Goal: Transaction & Acquisition: Book appointment/travel/reservation

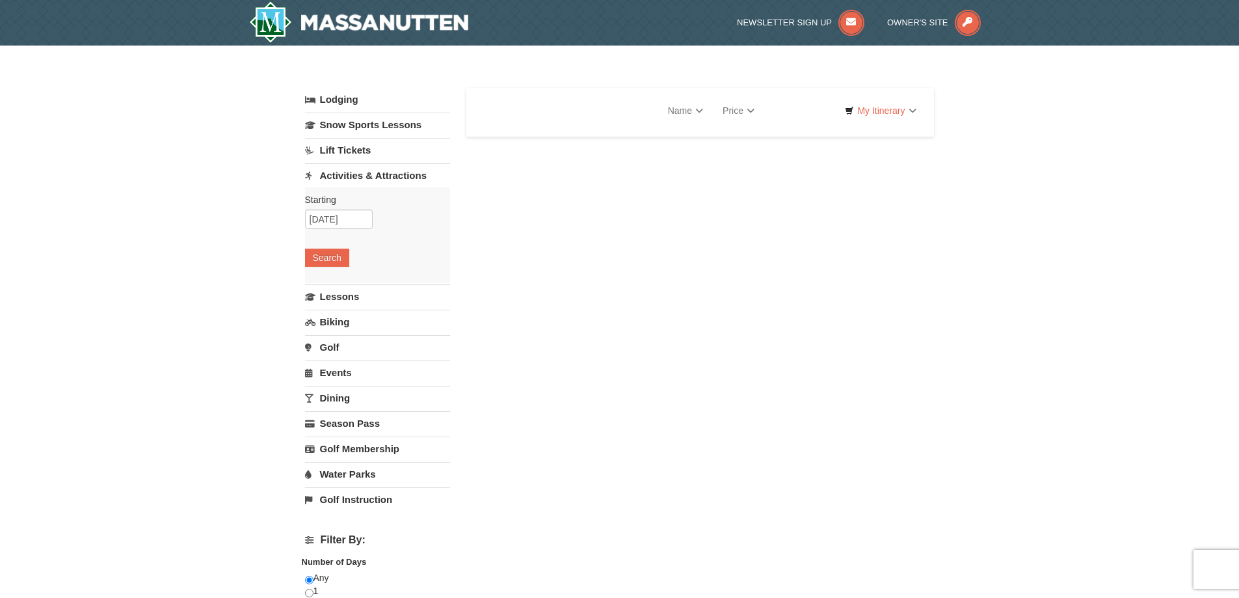
select select "10"
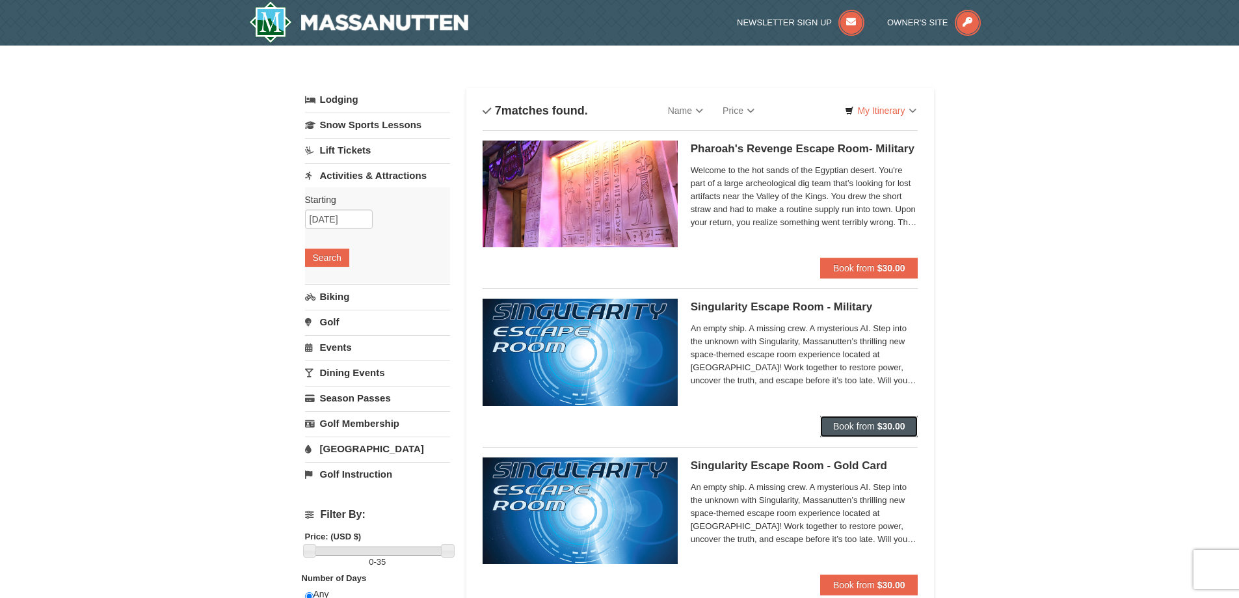
click at [864, 425] on span "Book from" at bounding box center [854, 426] width 42 height 10
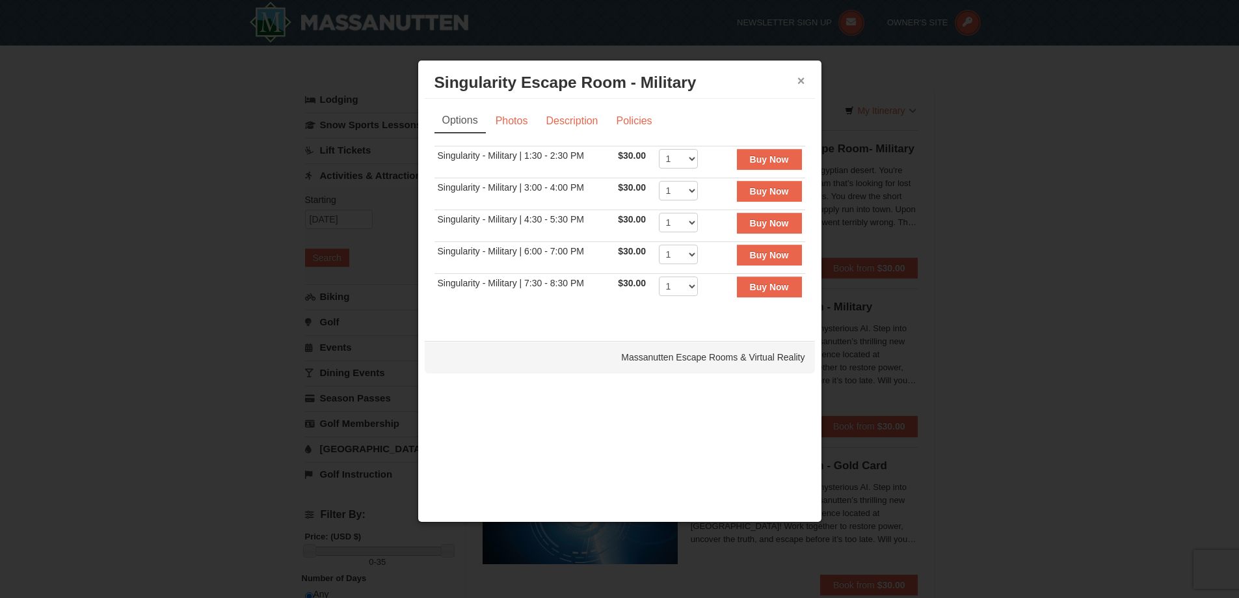
click at [801, 79] on button "×" at bounding box center [802, 80] width 8 height 13
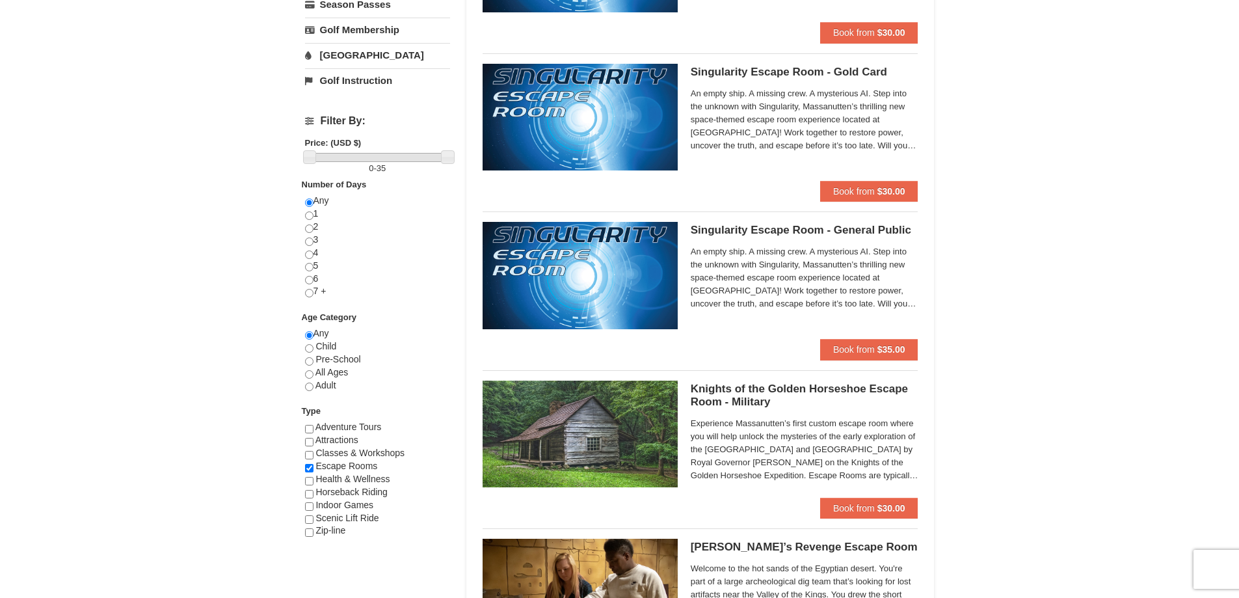
scroll to position [390, 0]
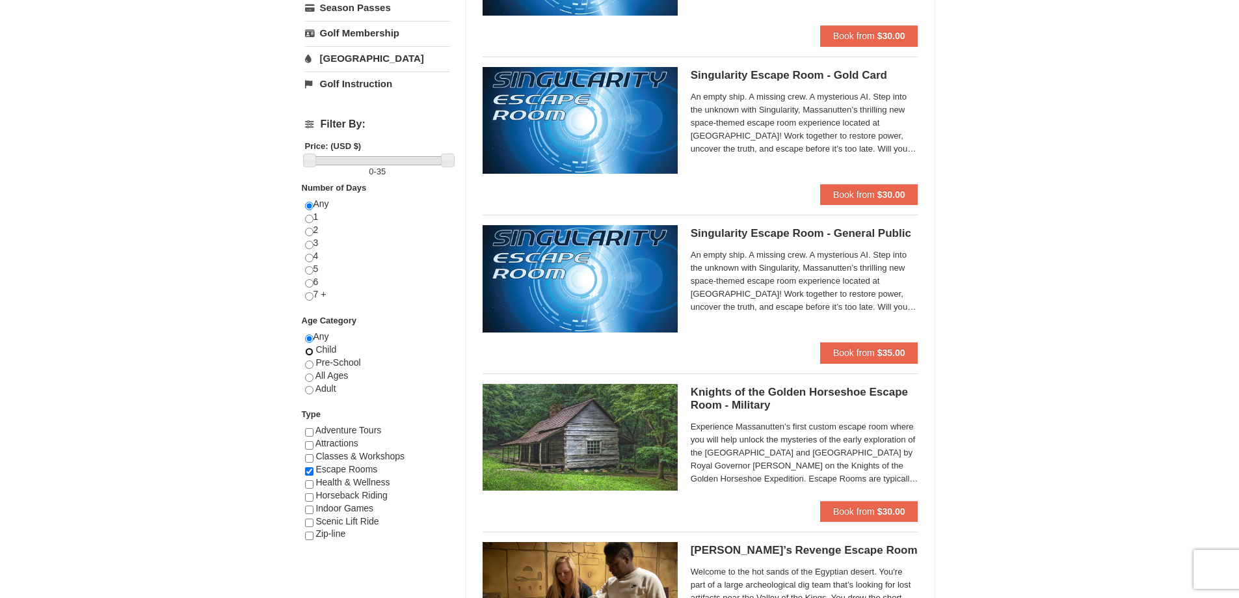
click at [308, 354] on input "radio" at bounding box center [309, 351] width 8 height 8
radio input "true"
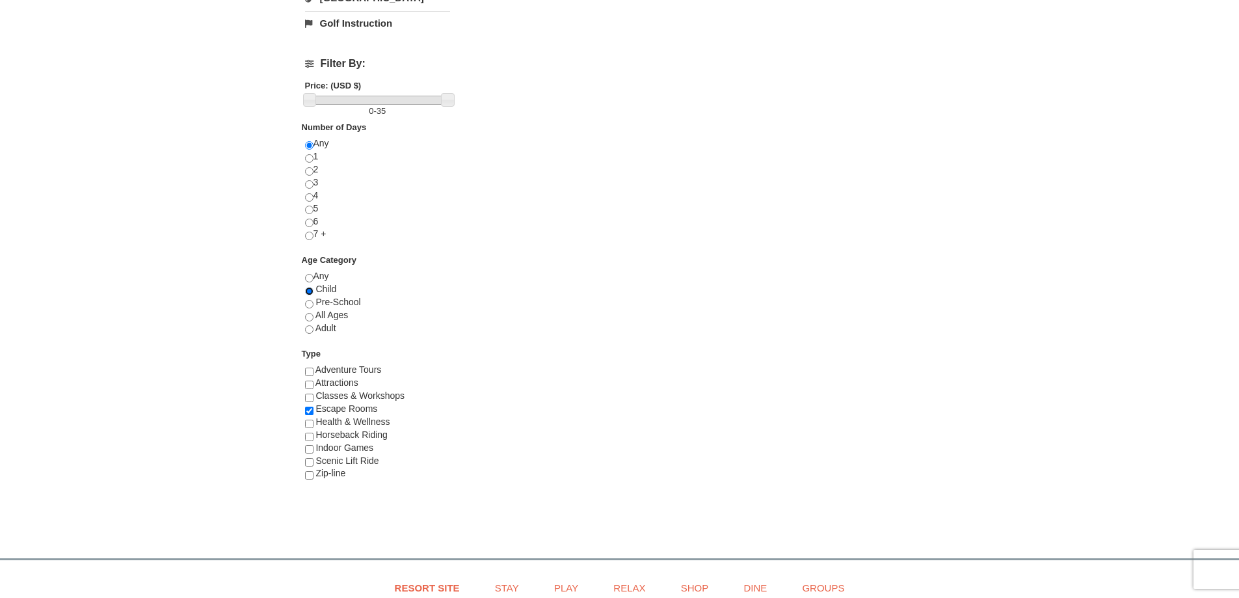
scroll to position [455, 0]
click at [306, 289] on input "radio" at bounding box center [309, 286] width 8 height 8
click at [310, 282] on input "radio" at bounding box center [309, 286] width 8 height 8
click at [310, 406] on input "checkbox" at bounding box center [309, 406] width 8 height 8
checkbox input "false"
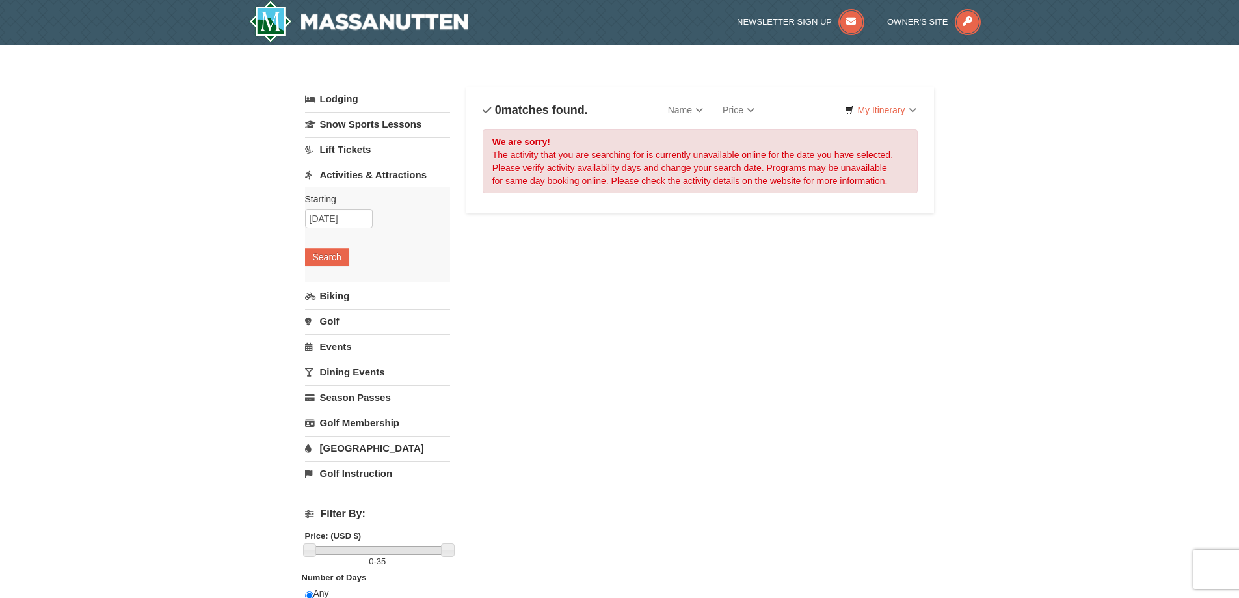
scroll to position [0, 0]
